Goal: Task Accomplishment & Management: Use online tool/utility

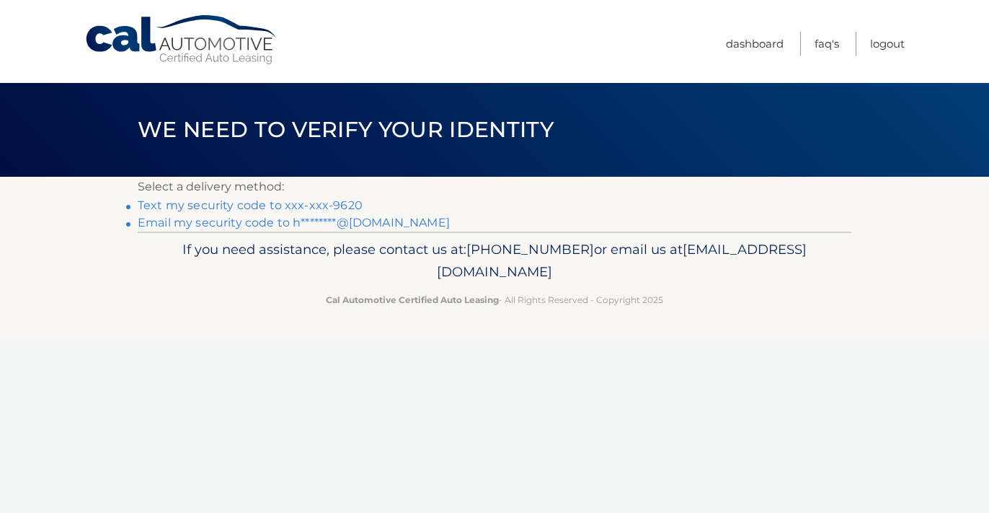
click at [376, 218] on link "Email my security code to h********@[DOMAIN_NAME]" at bounding box center [294, 223] width 312 height 14
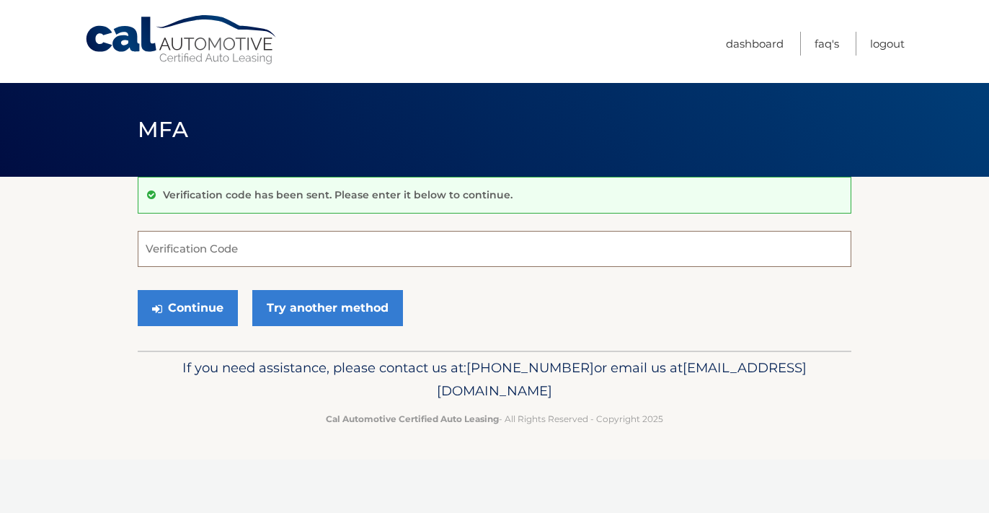
click at [370, 252] on input "Verification Code" at bounding box center [495, 249] width 714 height 36
paste input "707318"
click at [215, 309] on button "Continue" at bounding box center [188, 308] width 100 height 36
click at [234, 257] on input "707318" at bounding box center [495, 249] width 714 height 36
type input "707318"
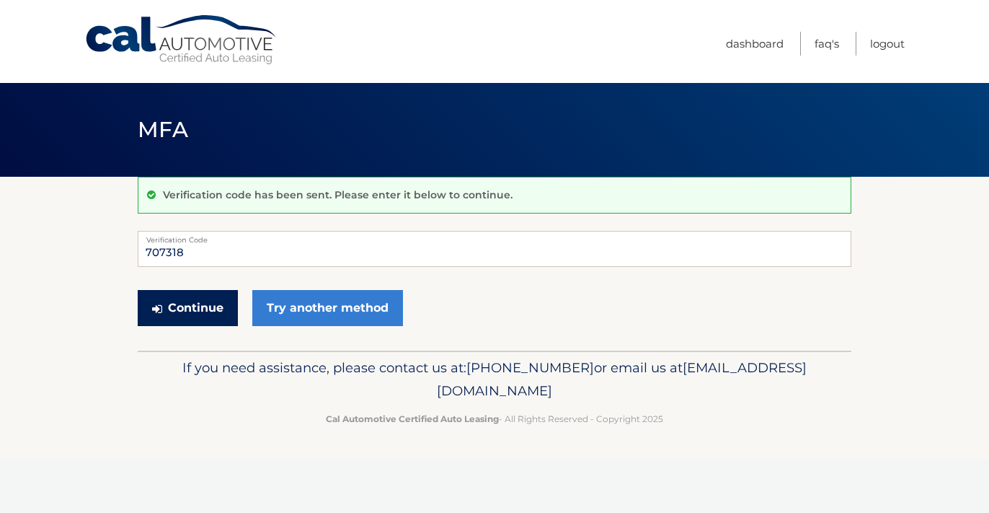
click at [201, 295] on button "Continue" at bounding box center [188, 308] width 100 height 36
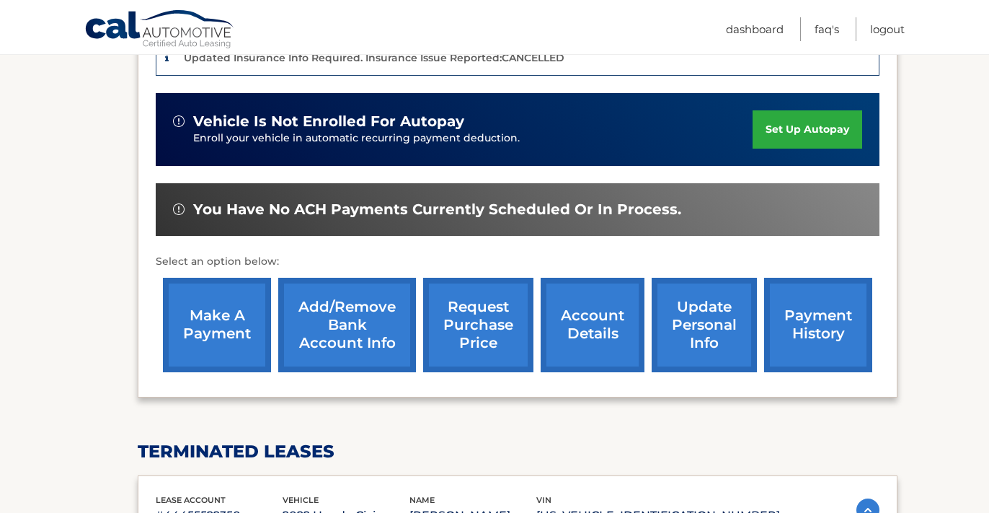
scroll to position [374, 0]
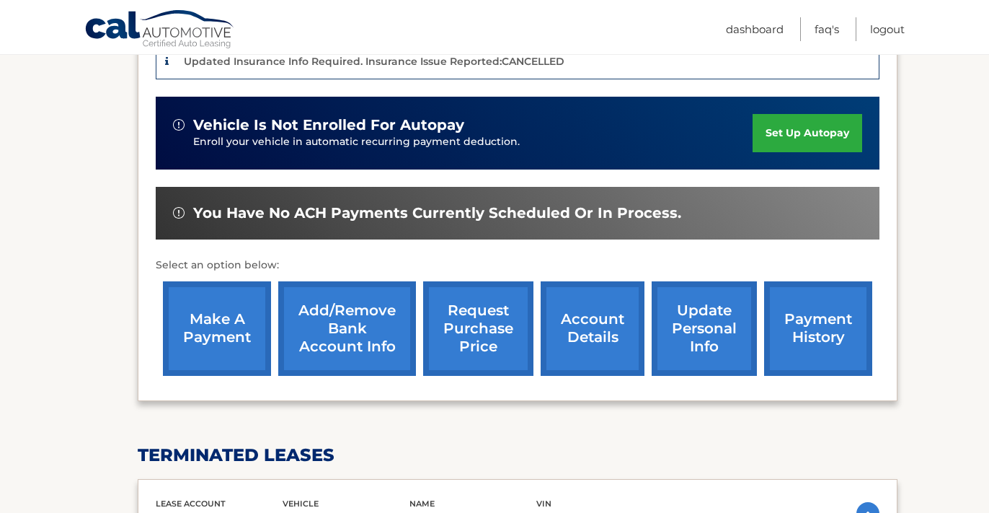
click at [194, 324] on link "make a payment" at bounding box center [217, 328] width 108 height 94
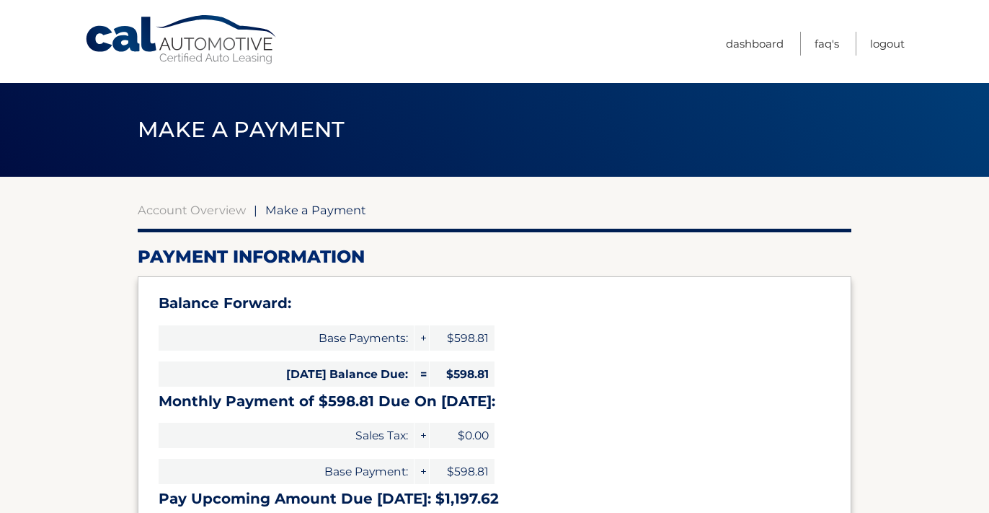
select select "MjY5NTZmMmMtMmJiNC00ZWYwLTgxNTEtMjRjZjhjN2FhNWFm"
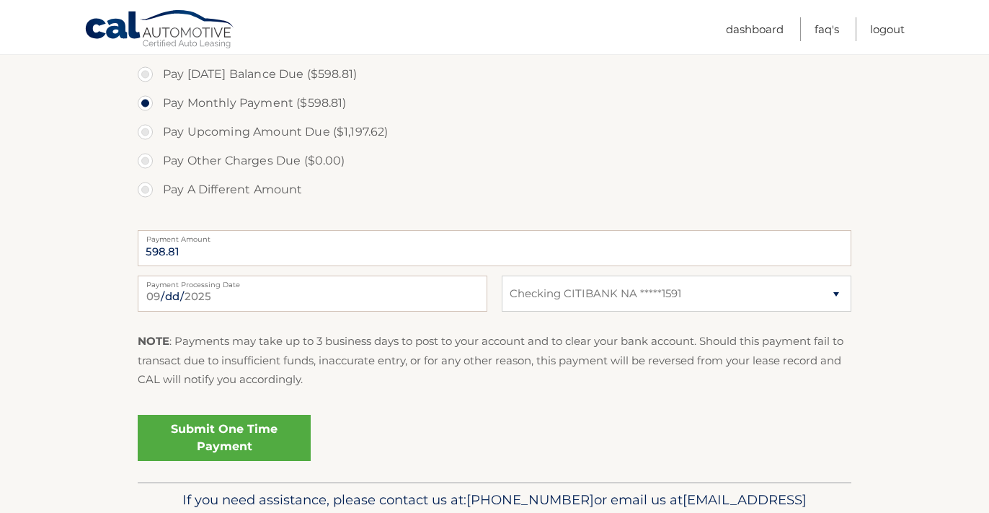
scroll to position [502, 0]
click at [271, 450] on link "Submit One Time Payment" at bounding box center [224, 436] width 173 height 46
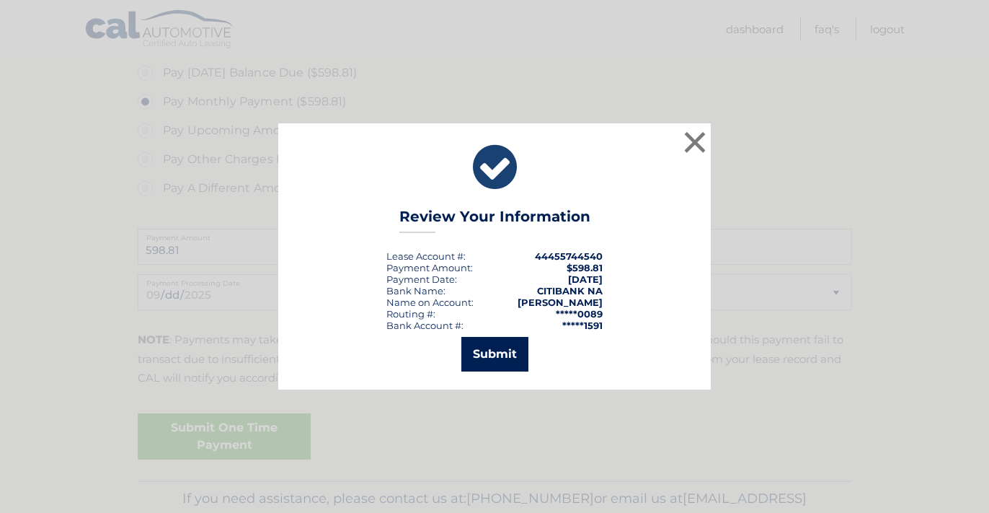
click at [492, 362] on button "Submit" at bounding box center [494, 354] width 67 height 35
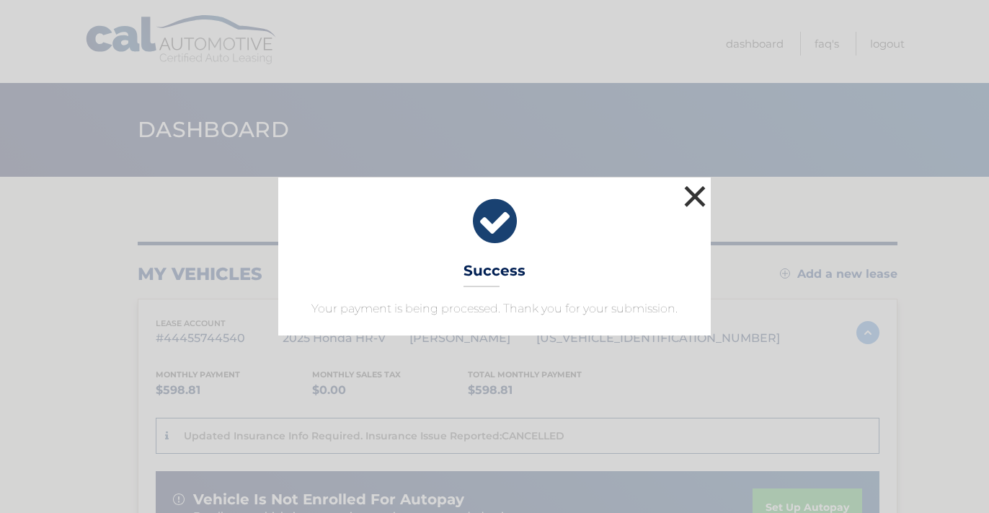
click at [694, 206] on button "×" at bounding box center [695, 196] width 29 height 29
